Goal: Information Seeking & Learning: Learn about a topic

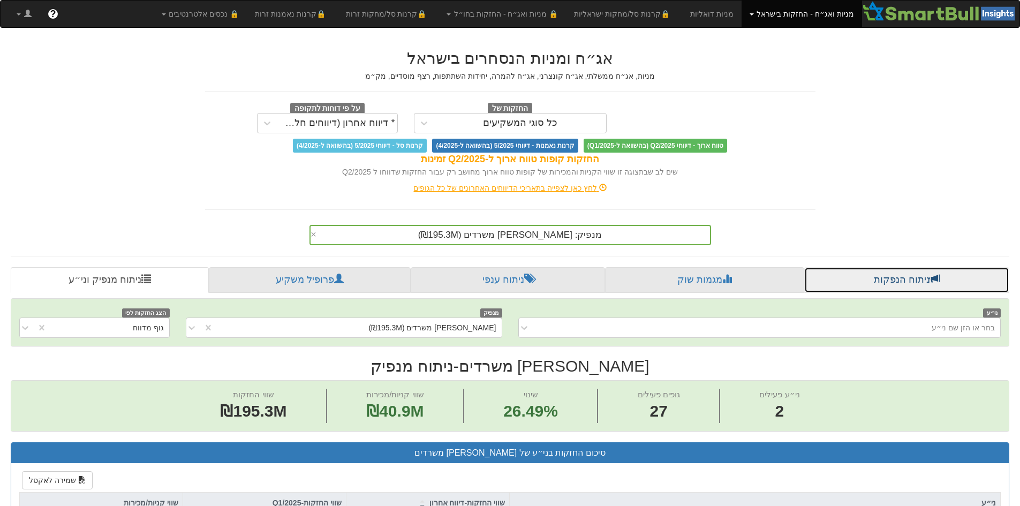
click at [897, 286] on link "ניתוח הנפקות" at bounding box center [906, 280] width 205 height 26
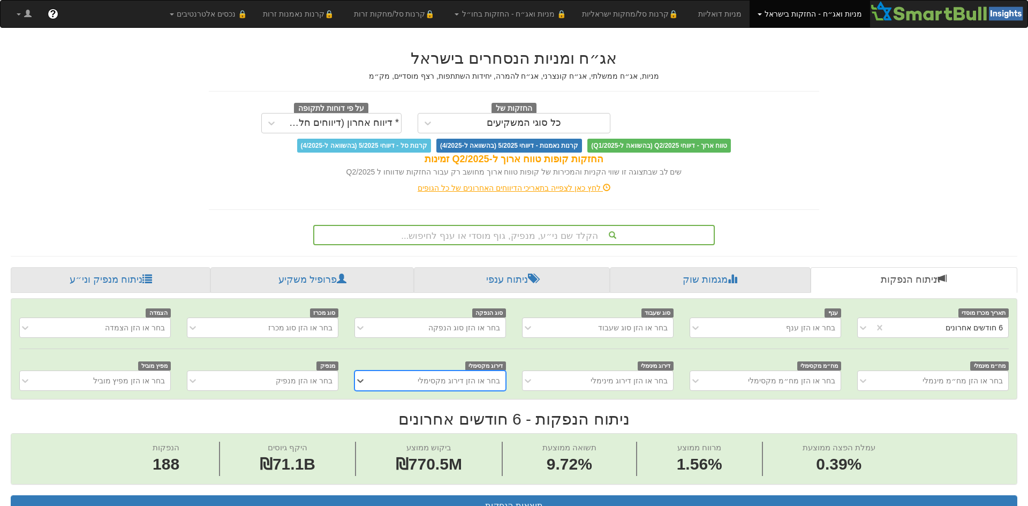
click at [295, 383] on div "בחר או הזן מנפיק" at bounding box center [262, 380] width 151 height 20
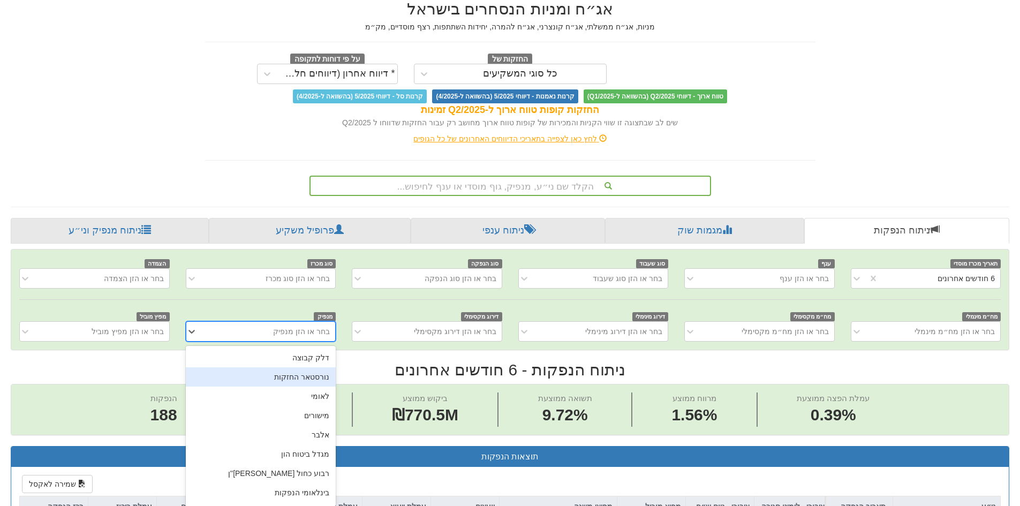
scroll to position [54, 0]
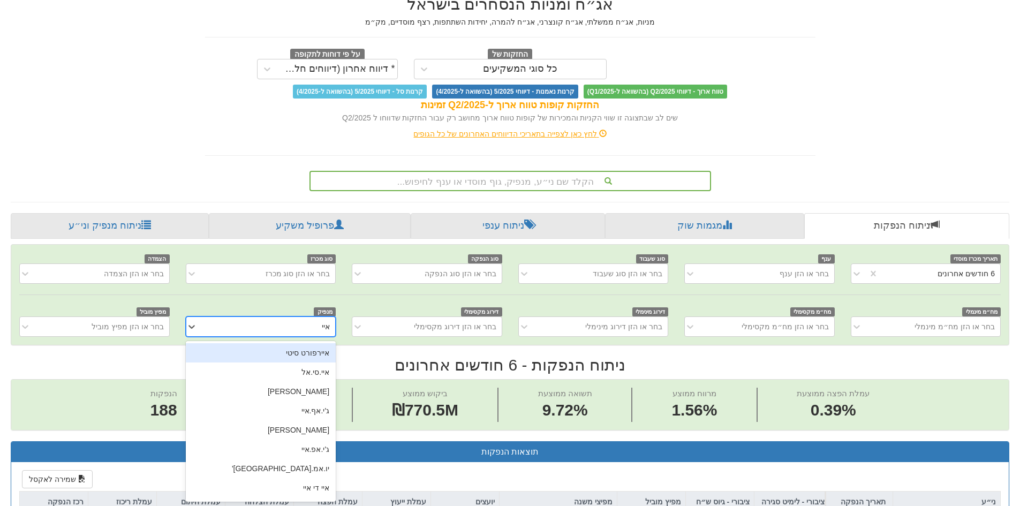
type input "אייר"
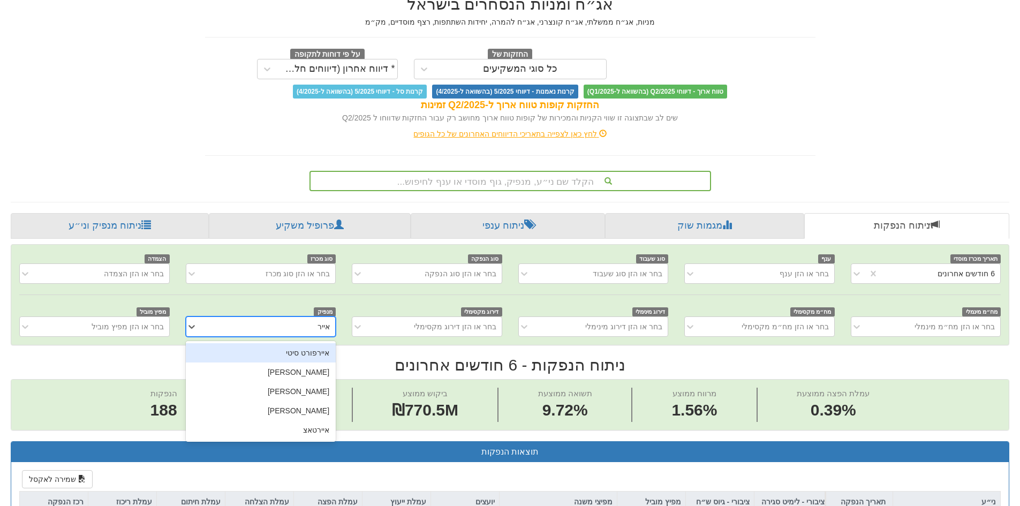
click at [316, 346] on div "איירפורט סיטי" at bounding box center [261, 352] width 150 height 19
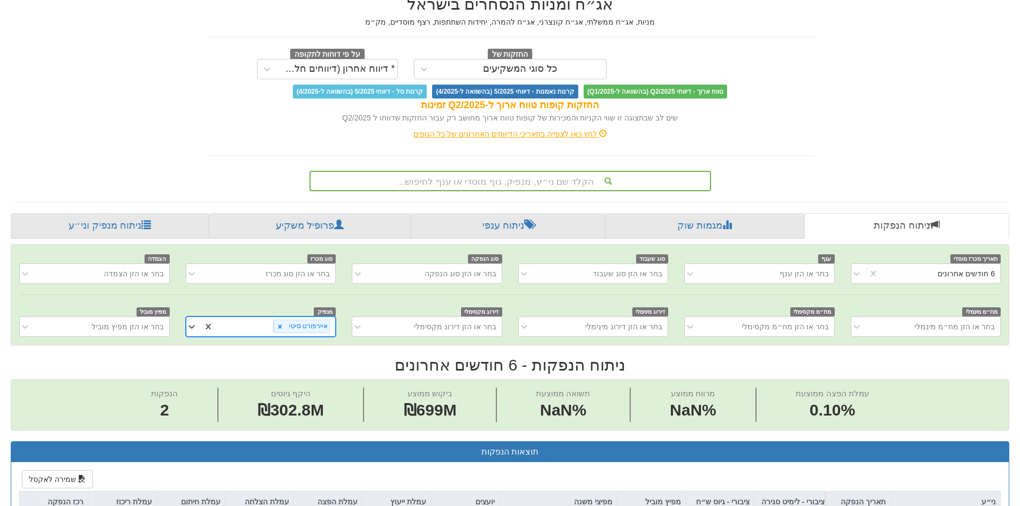
click at [496, 188] on div "הקלד שם ני״ע, מנפיק, גוף מוסדי או ענף לחיפוש..." at bounding box center [509, 181] width 399 height 18
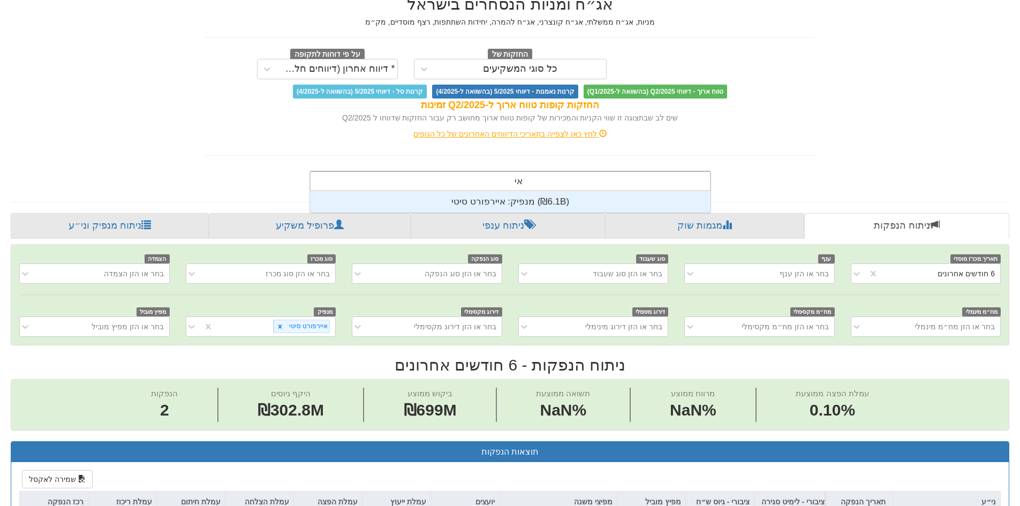
scroll to position [267, 0]
type input "א"
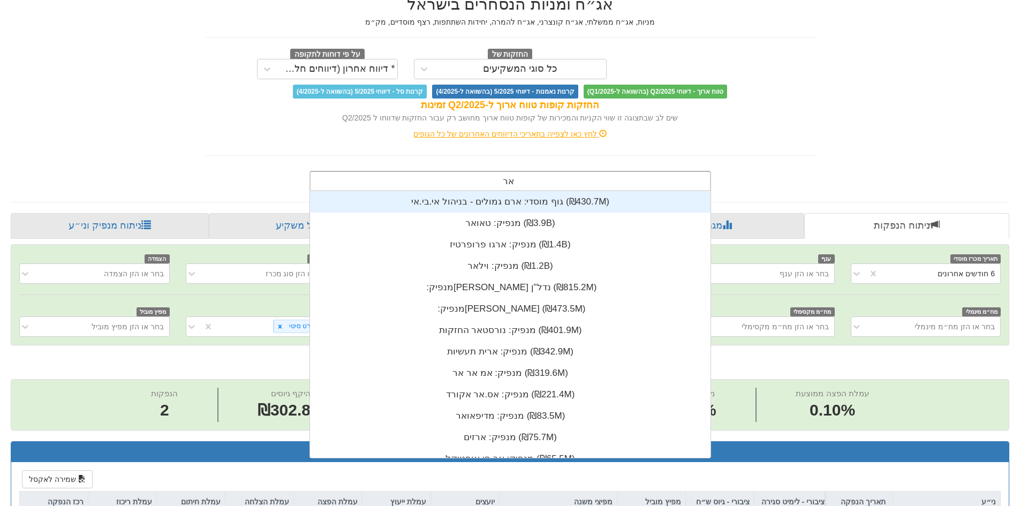
scroll to position [171, 0]
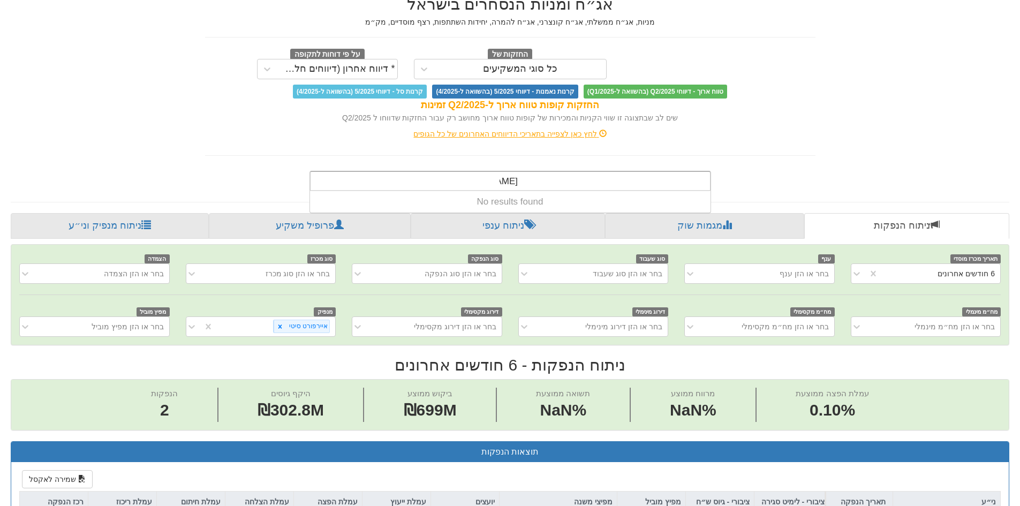
type input "ארפ"
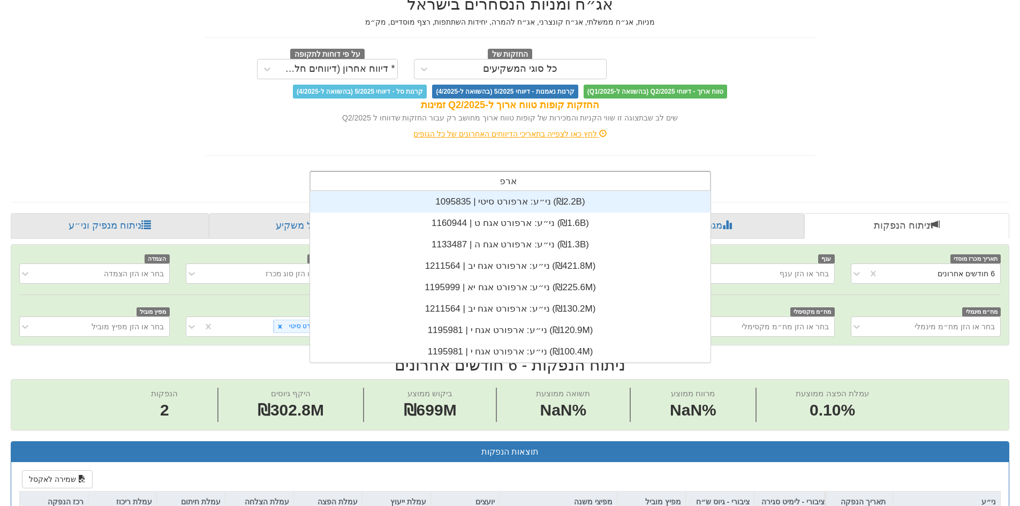
click at [577, 205] on div "ני״ע: ‏ארפורט סיטי | 1095835 ‎(₪2.2B)‎" at bounding box center [510, 201] width 400 height 21
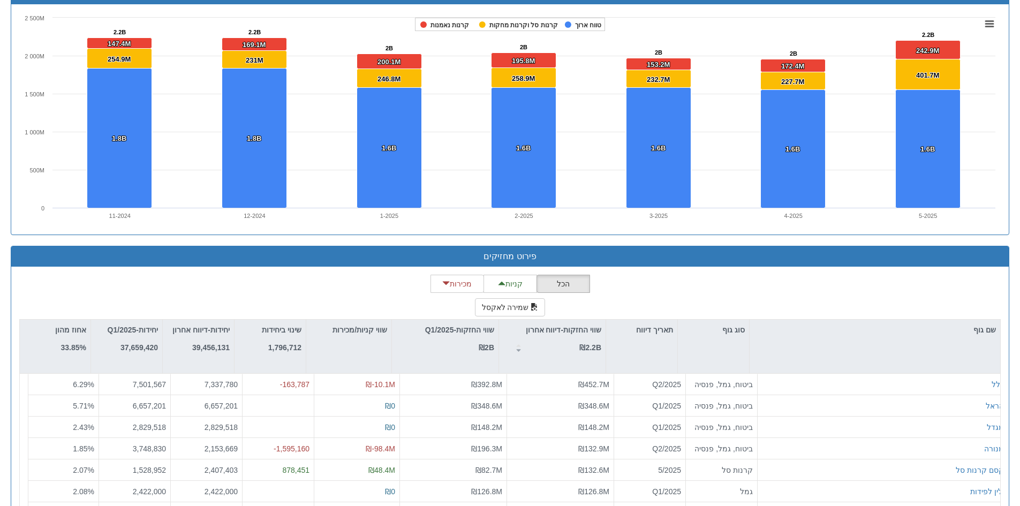
scroll to position [798, 0]
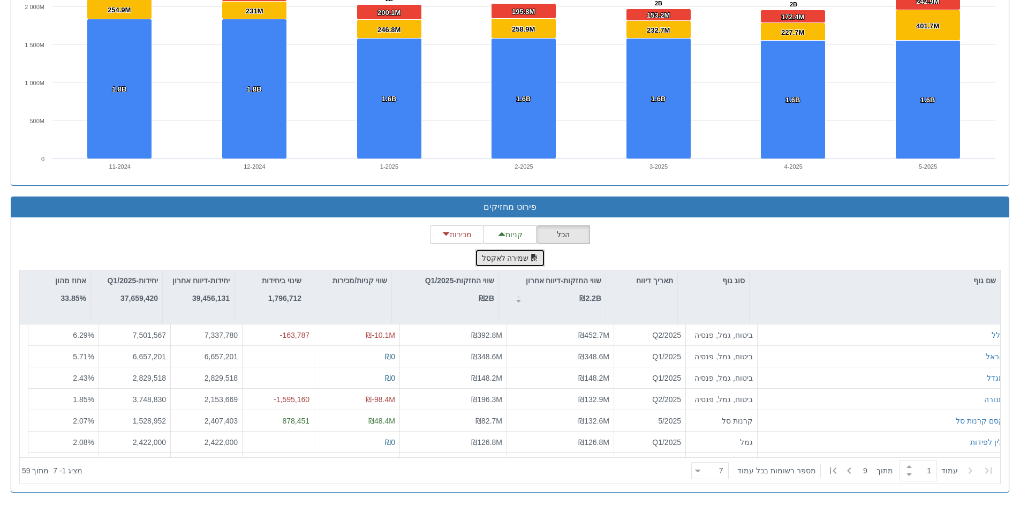
click at [501, 256] on button "שמירה לאקסל" at bounding box center [510, 258] width 71 height 18
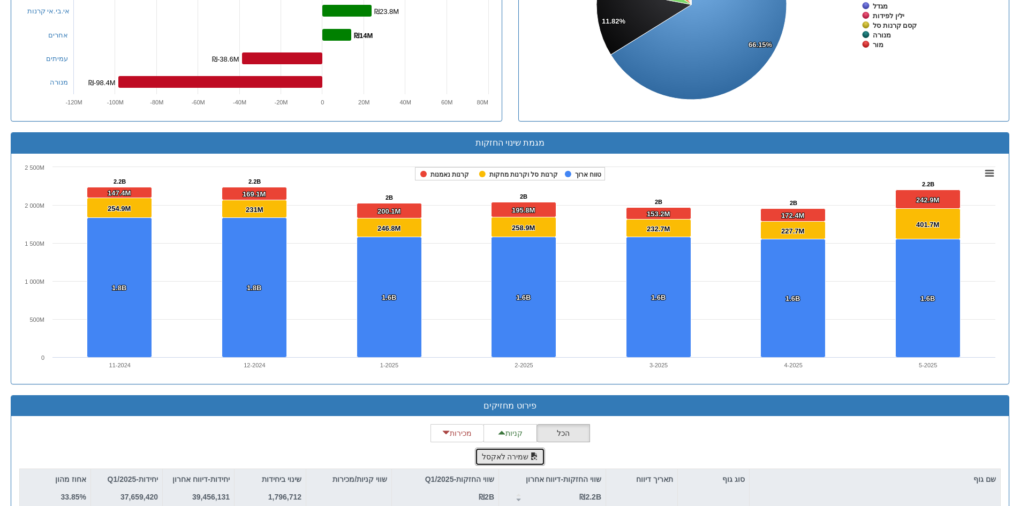
scroll to position [370, 0]
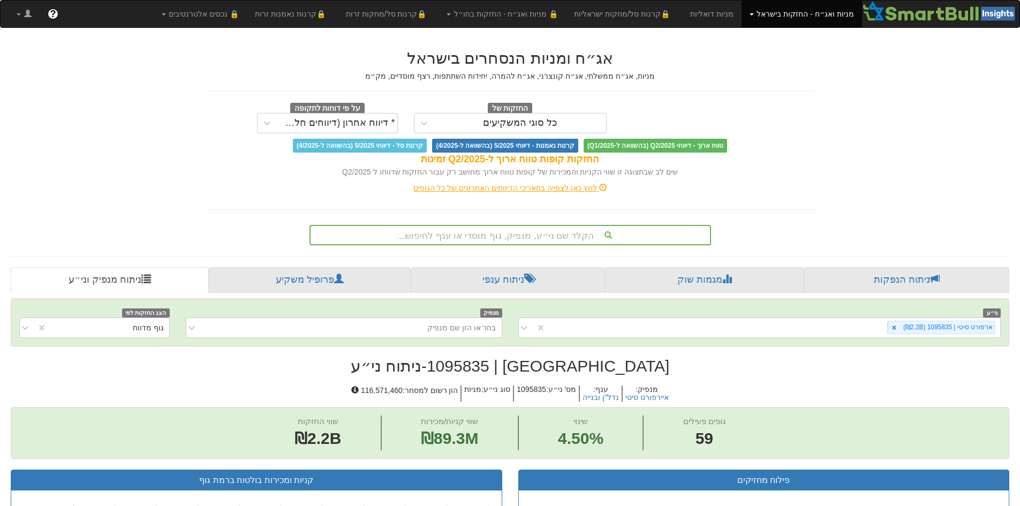
click at [519, 231] on div "הקלד שם ני״ע, מנפיק, גוף מוסדי או ענף לחיפוש..." at bounding box center [509, 235] width 399 height 18
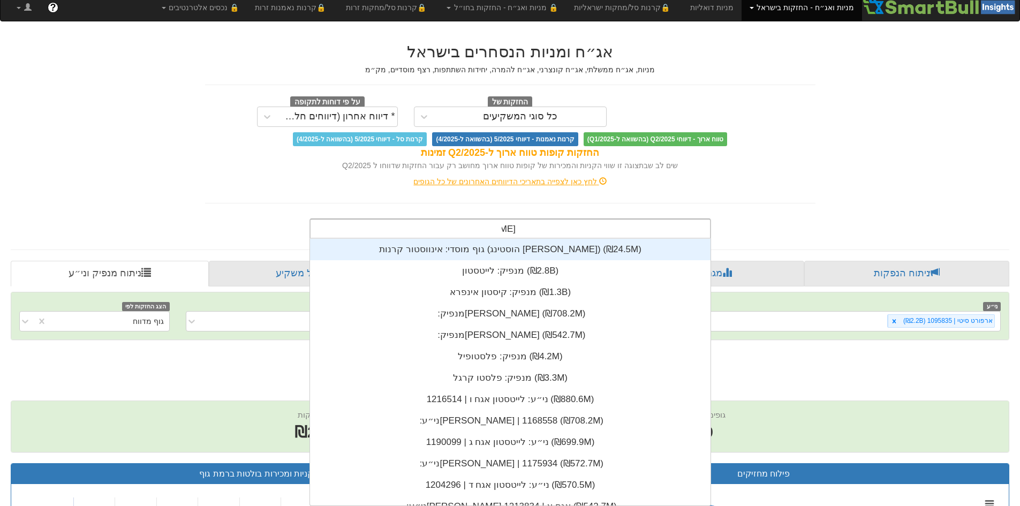
scroll to position [267, 0]
type input "ס"
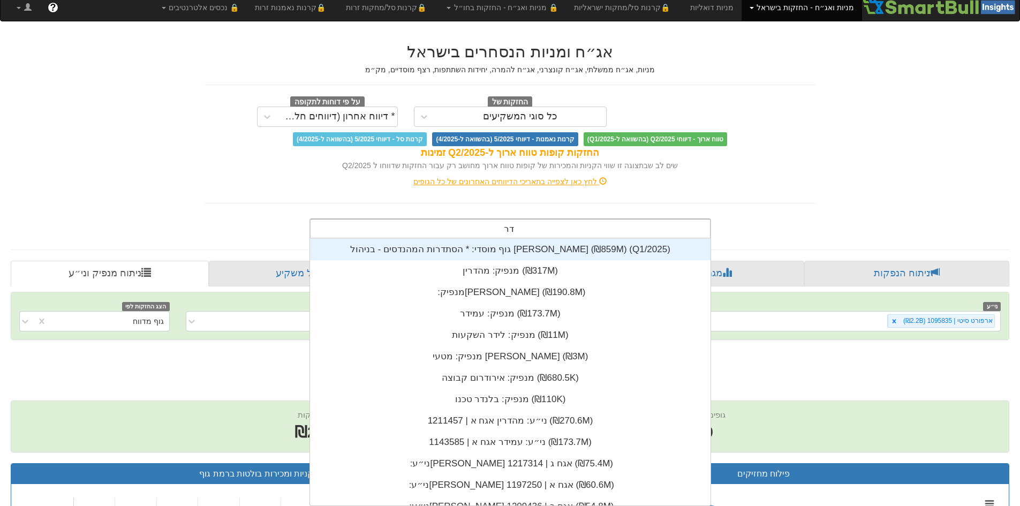
type input "ד"
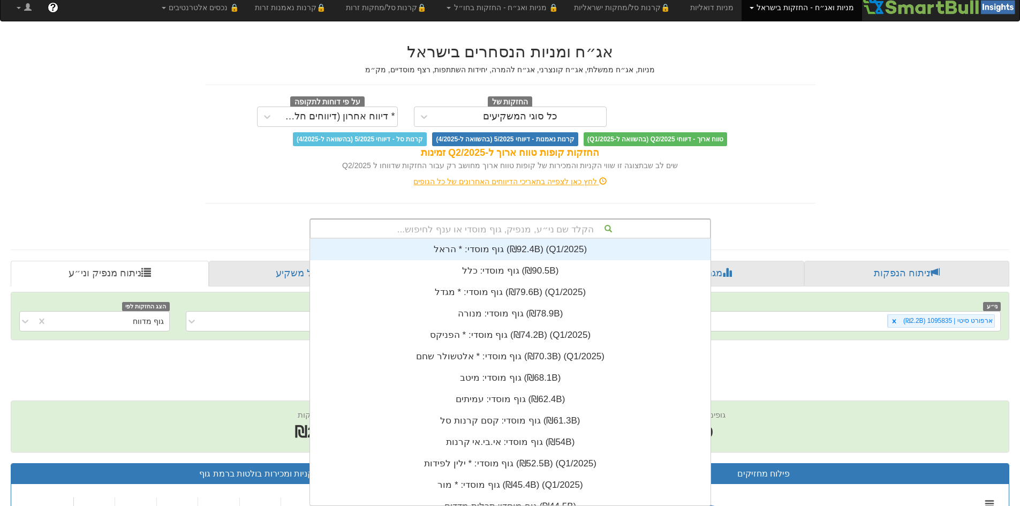
click at [528, 231] on div "הקלד שם ני״ע, מנפיק, גוף מוסדי או ענף לחיפוש..." at bounding box center [509, 228] width 399 height 18
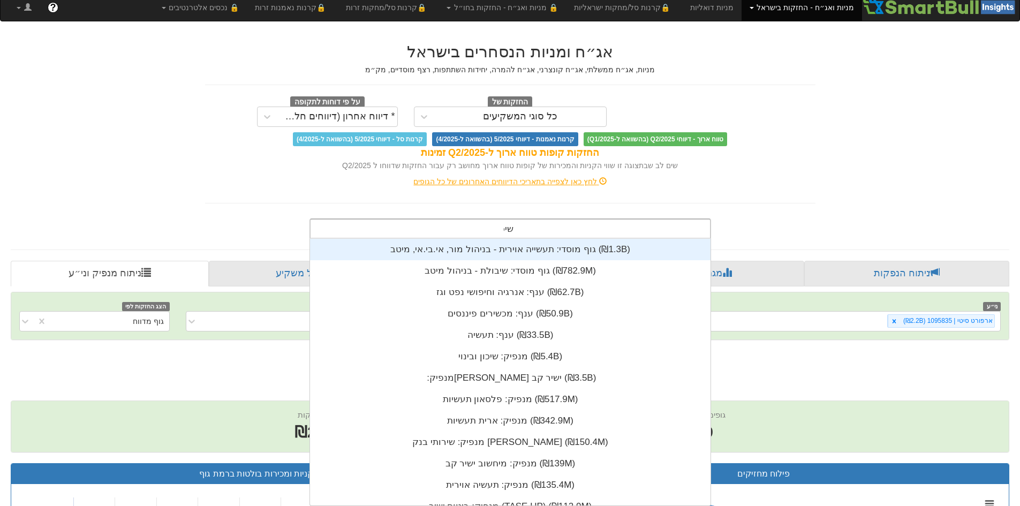
scroll to position [43, 0]
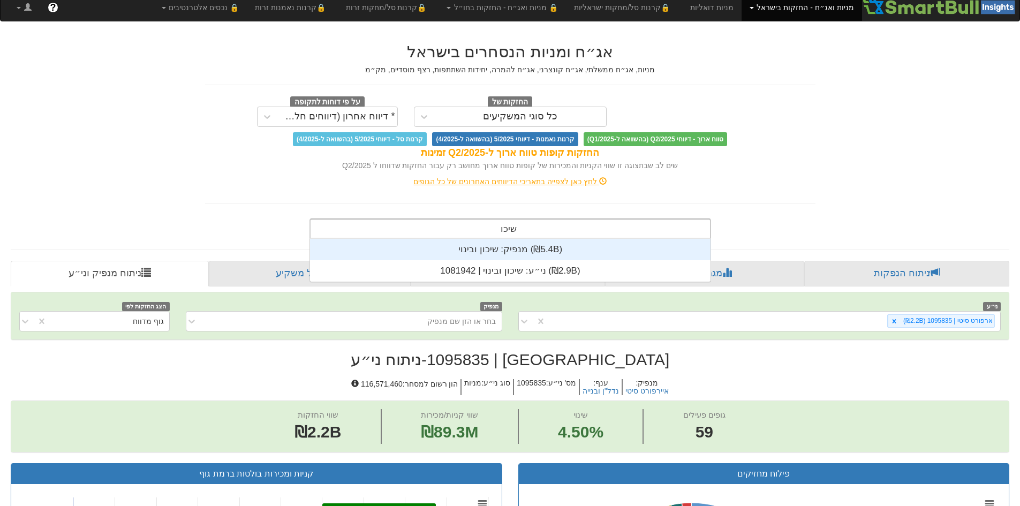
type input "שיכון"
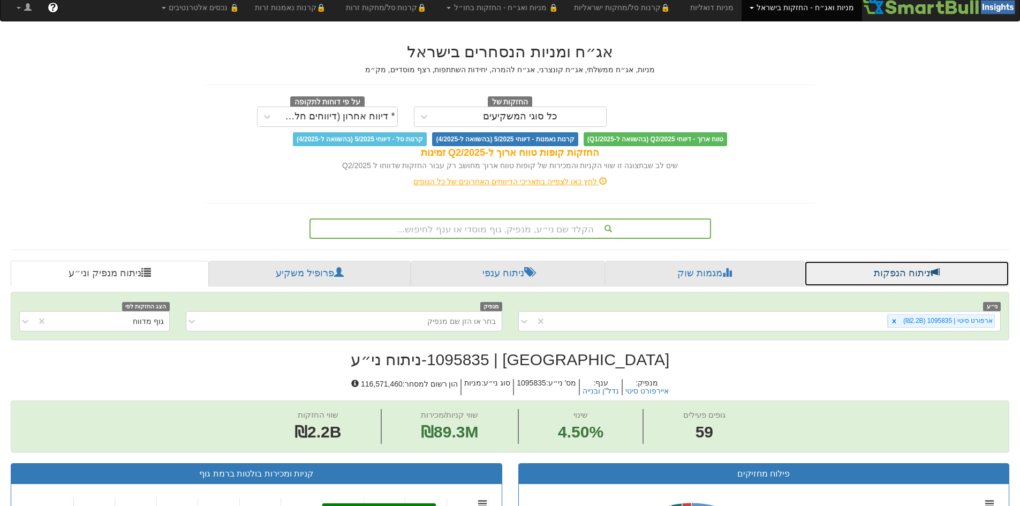
click at [913, 271] on link "ניתוח הנפקות" at bounding box center [906, 274] width 205 height 26
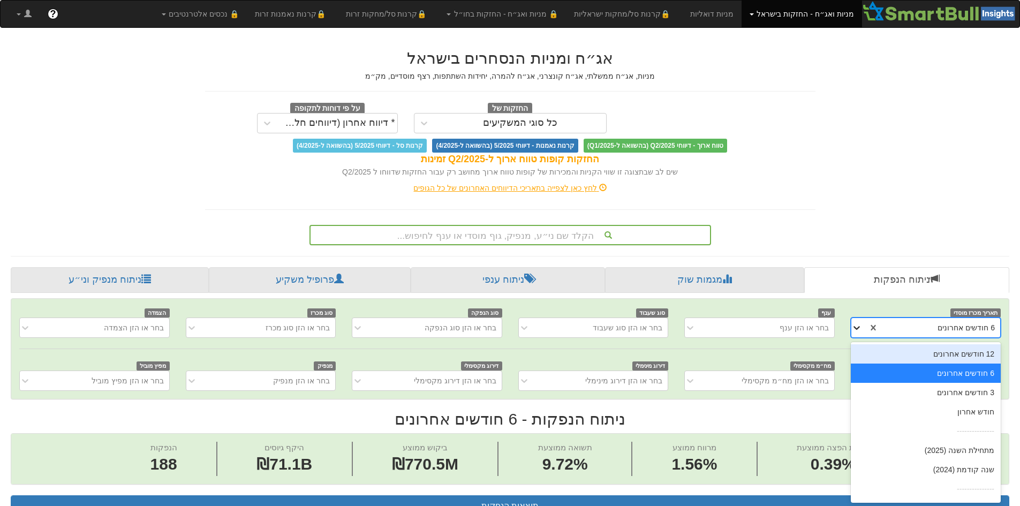
click at [863, 331] on div at bounding box center [859, 327] width 16 height 19
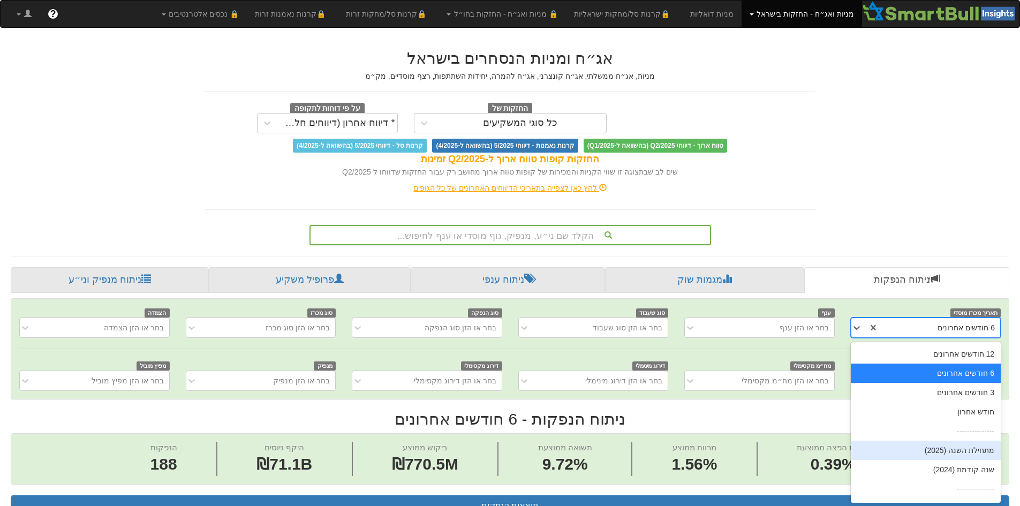
scroll to position [17, 0]
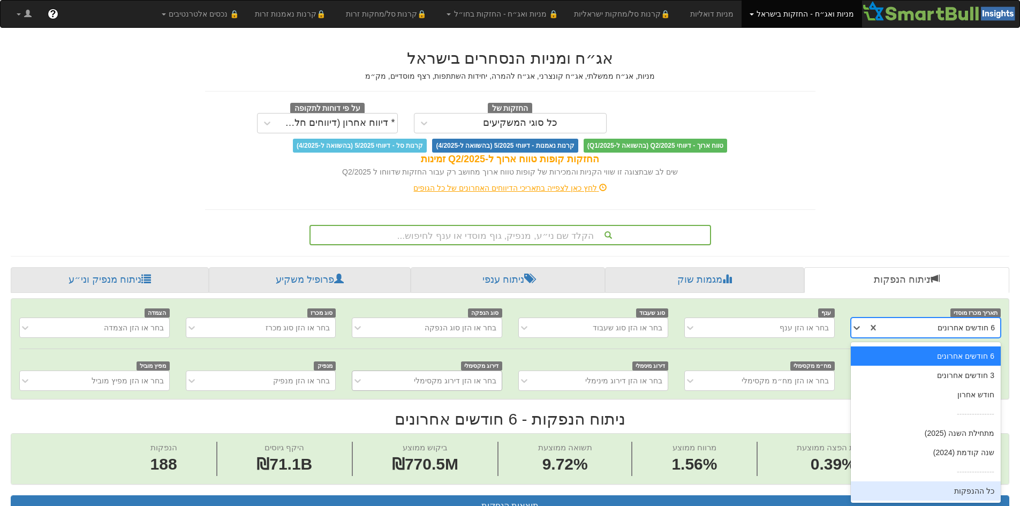
drag, startPoint x: 984, startPoint y: 493, endPoint x: 456, endPoint y: 374, distance: 541.6
click at [984, 493] on div "כל ההנפקות" at bounding box center [926, 490] width 150 height 19
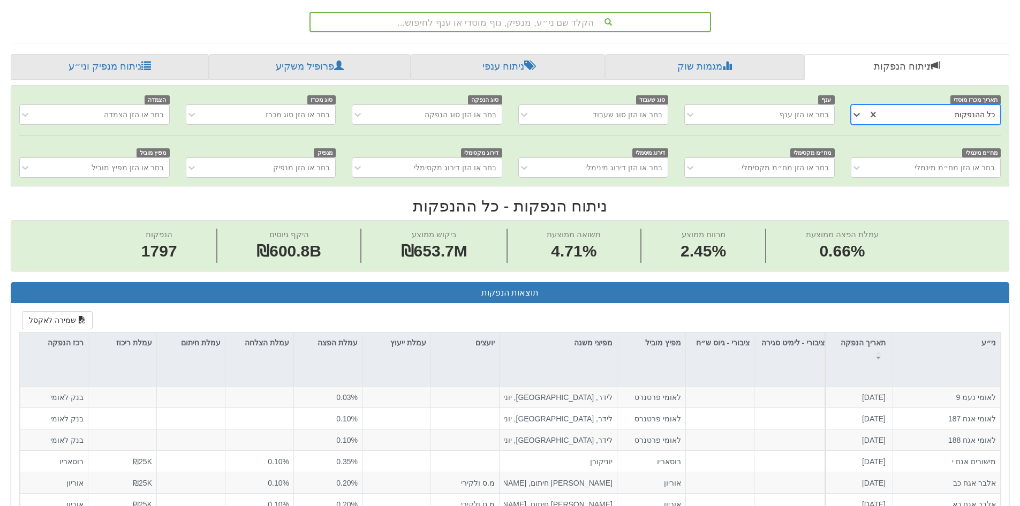
scroll to position [214, 0]
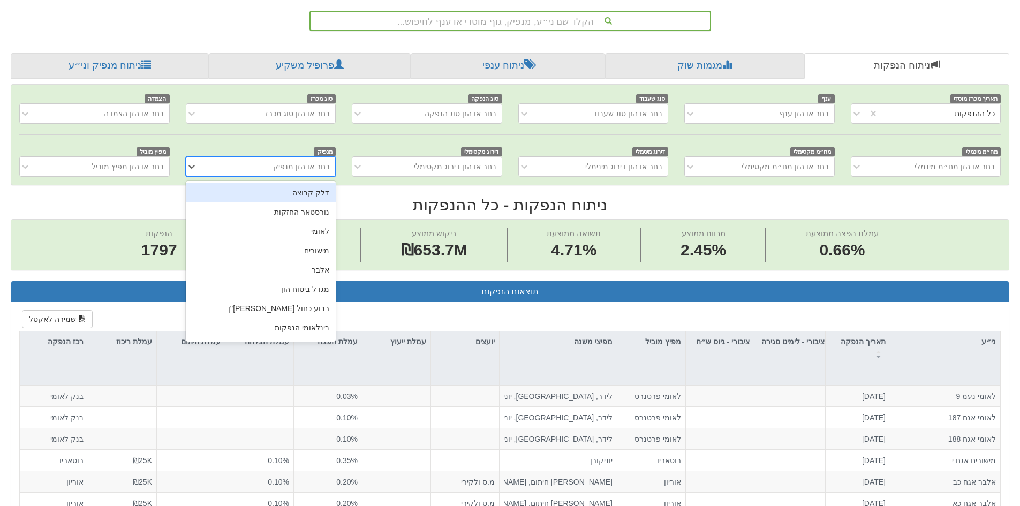
click at [299, 172] on div "בחר או הזן מנפיק" at bounding box center [269, 166] width 132 height 17
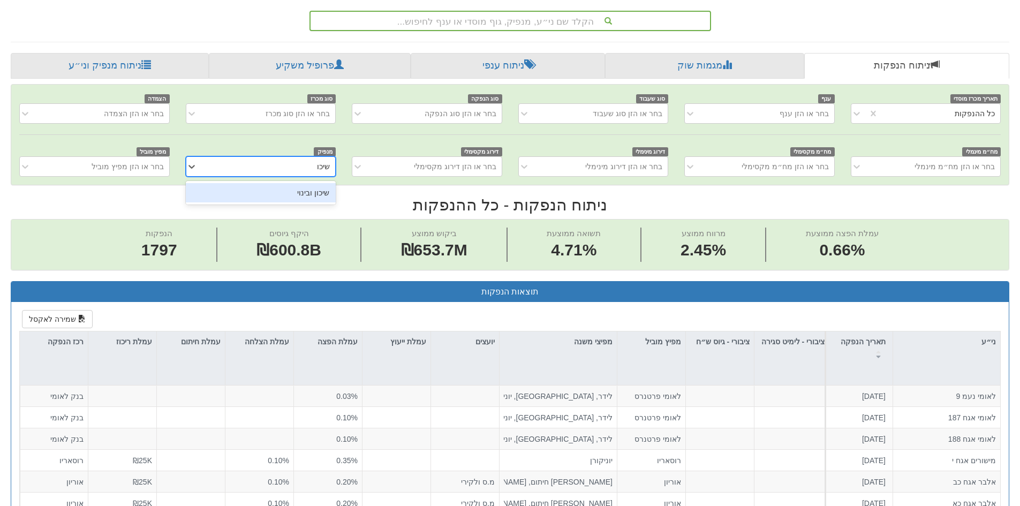
type input "שיכון"
click at [298, 194] on div "שיכון ובינוי" at bounding box center [261, 192] width 150 height 19
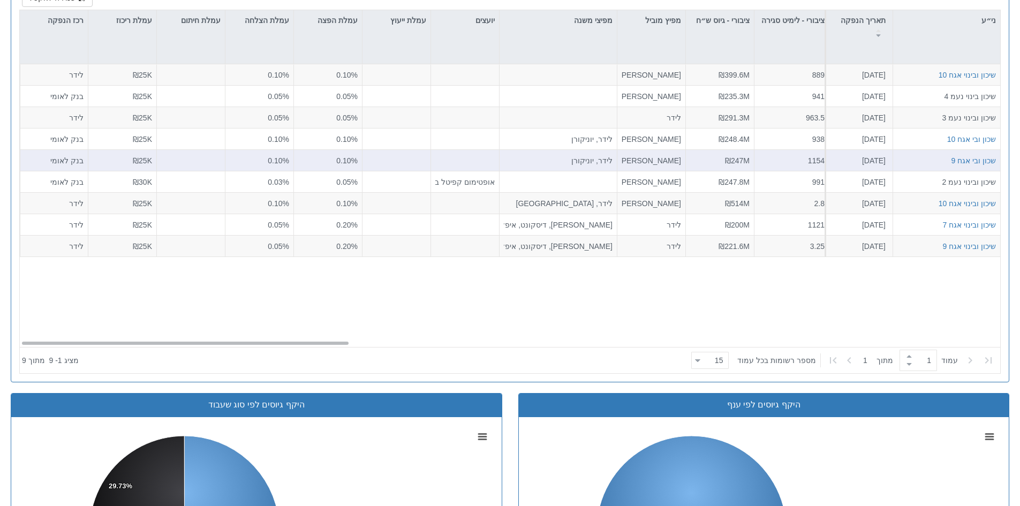
scroll to position [482, 0]
